Goal: Find specific page/section: Find specific page/section

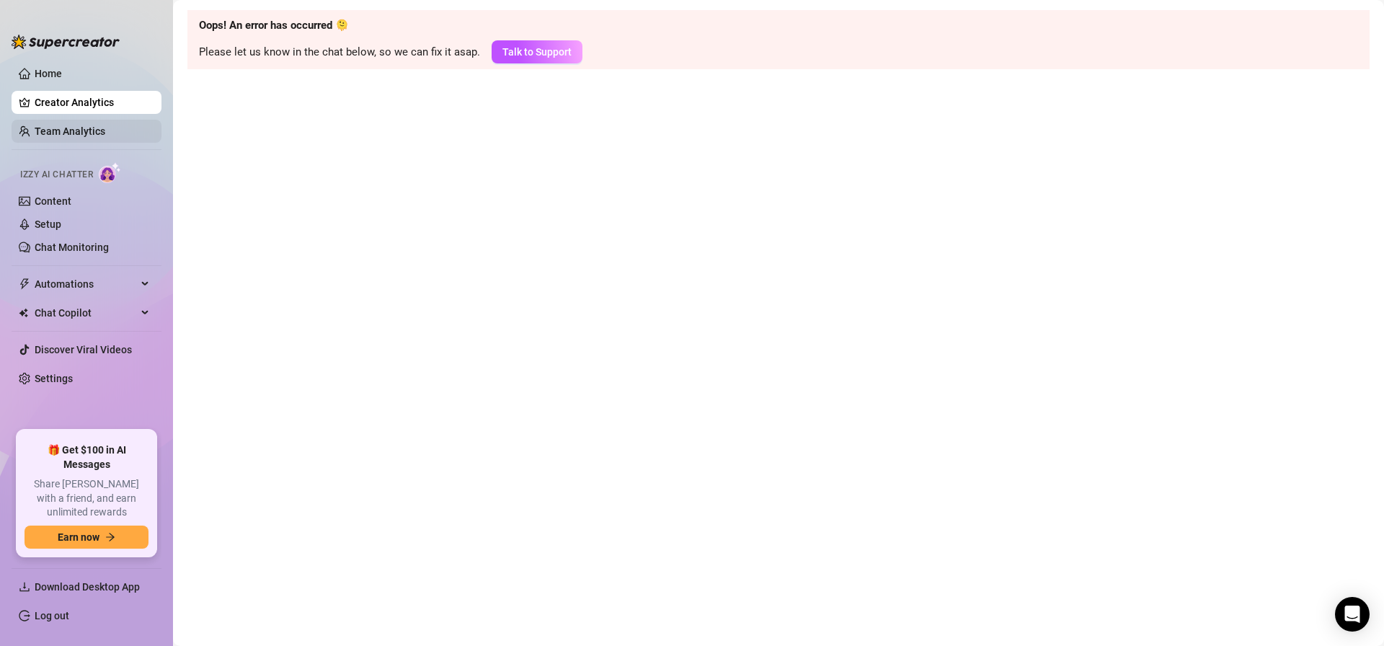
click at [98, 134] on link "Team Analytics" at bounding box center [70, 131] width 71 height 12
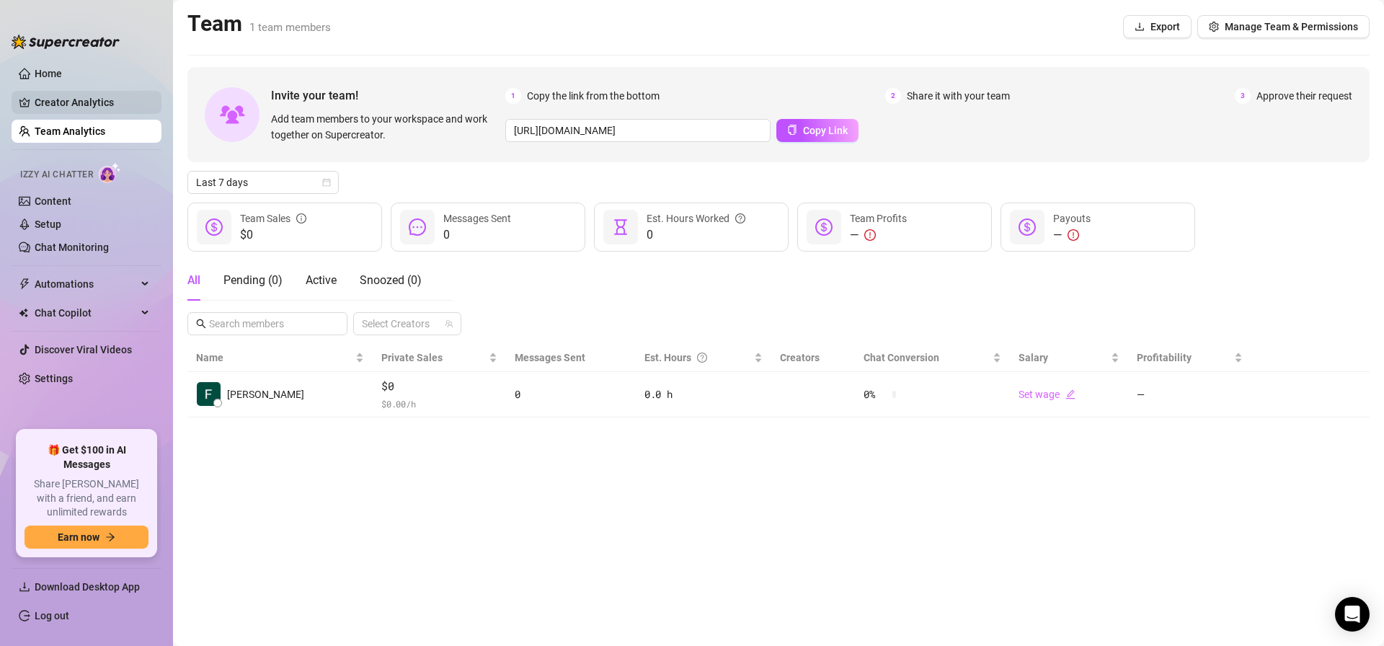
click at [113, 104] on link "Creator Analytics" at bounding box center [92, 102] width 115 height 23
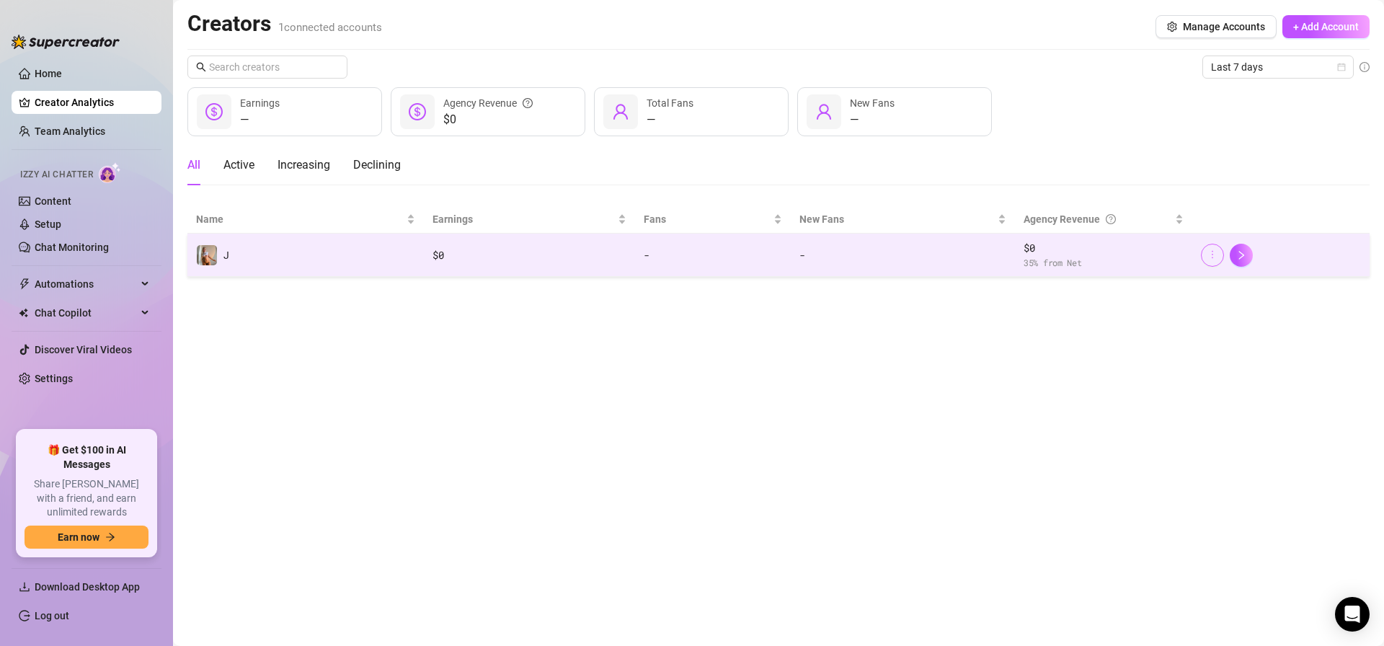
click at [1212, 263] on button "button" at bounding box center [1212, 255] width 23 height 23
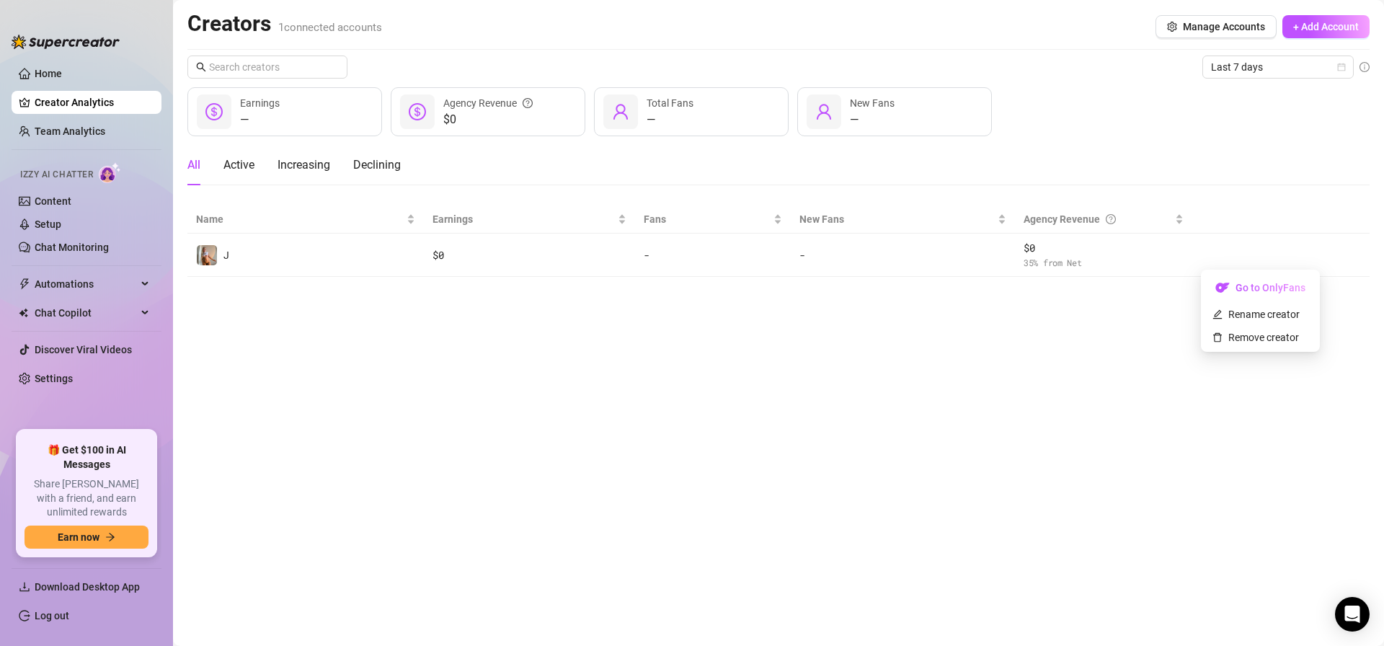
click at [1136, 344] on main "Creators 1 connected accounts Manage Accounts + Add Account Last 7 days — Earni…" at bounding box center [778, 323] width 1211 height 646
click at [73, 373] on link "Settings" at bounding box center [54, 379] width 38 height 12
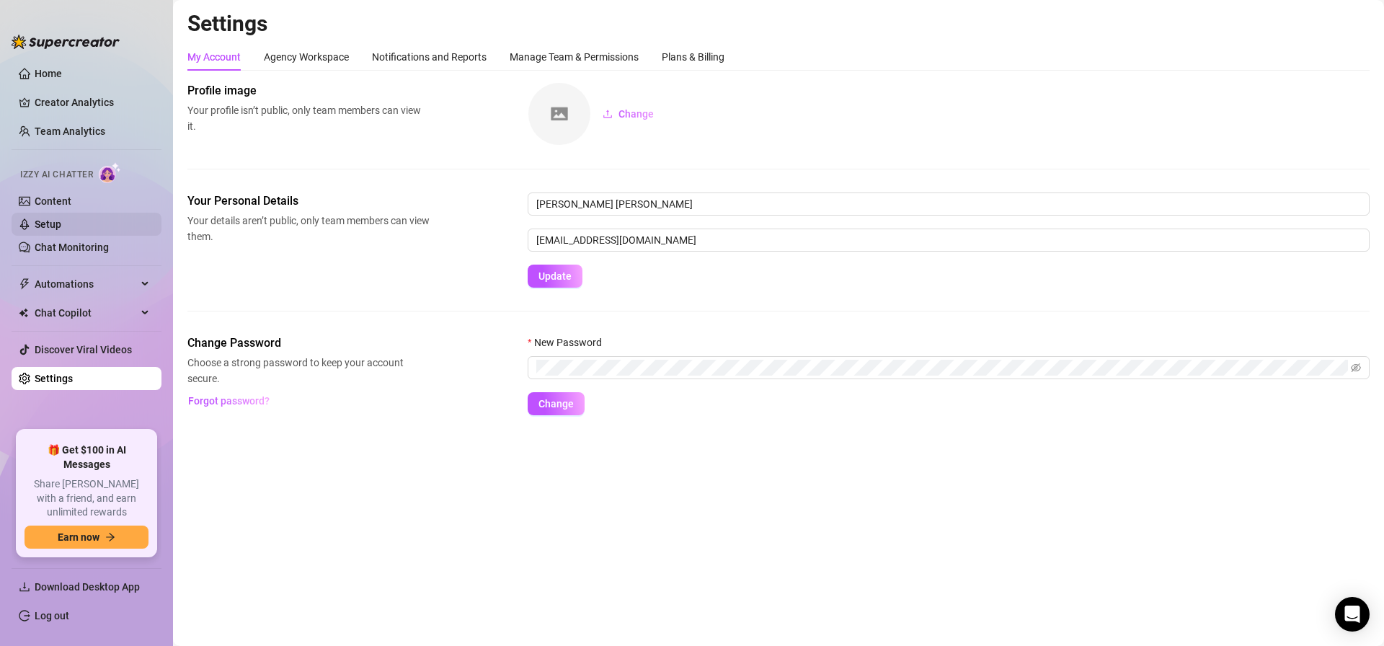
click at [61, 224] on link "Setup" at bounding box center [48, 224] width 27 height 12
